Goal: Transaction & Acquisition: Purchase product/service

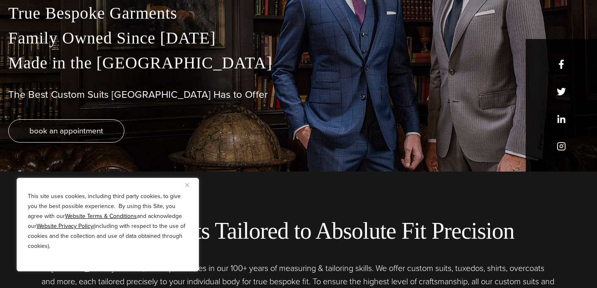
click at [187, 183] on img "Close" at bounding box center [187, 185] width 4 height 4
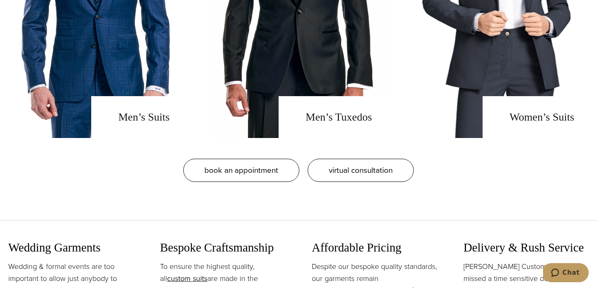
scroll to position [725, 0]
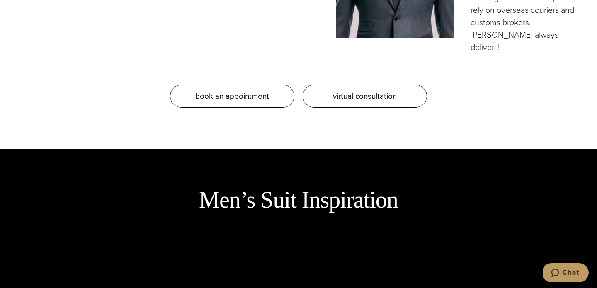
scroll to position [593, 0]
